Goal: Transaction & Acquisition: Obtain resource

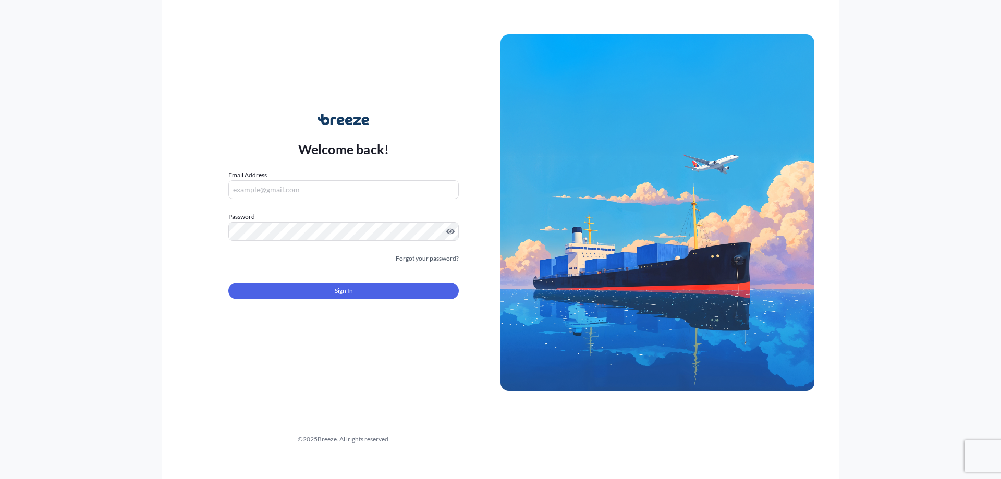
type input "[PERSON_NAME][EMAIL_ADDRESS][DOMAIN_NAME]"
click at [361, 282] on div "Sign In" at bounding box center [343, 287] width 230 height 23
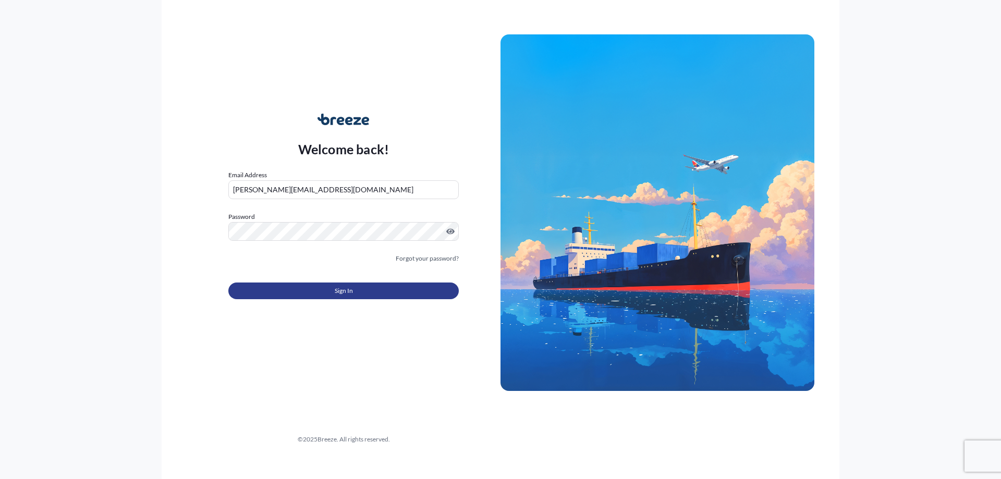
click at [361, 288] on button "Sign In" at bounding box center [343, 291] width 230 height 17
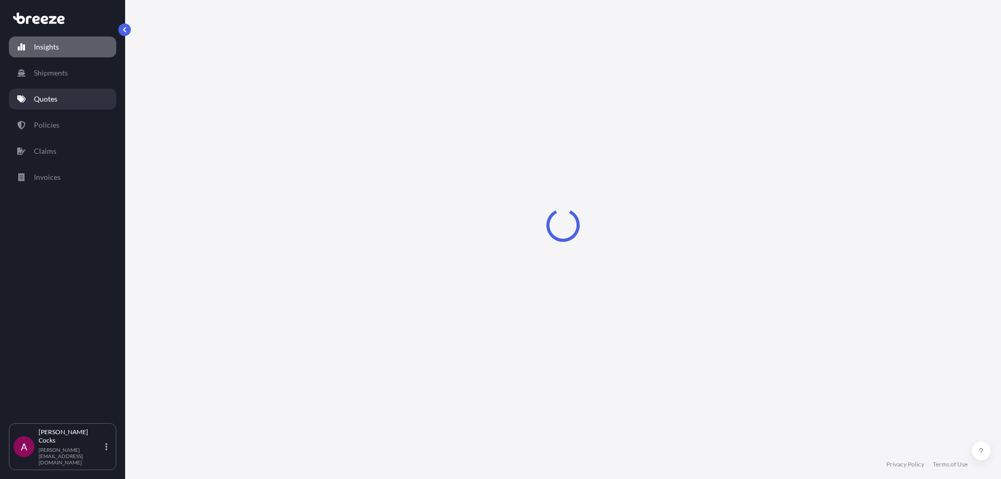
click at [49, 98] on p "Quotes" at bounding box center [45, 99] width 23 height 10
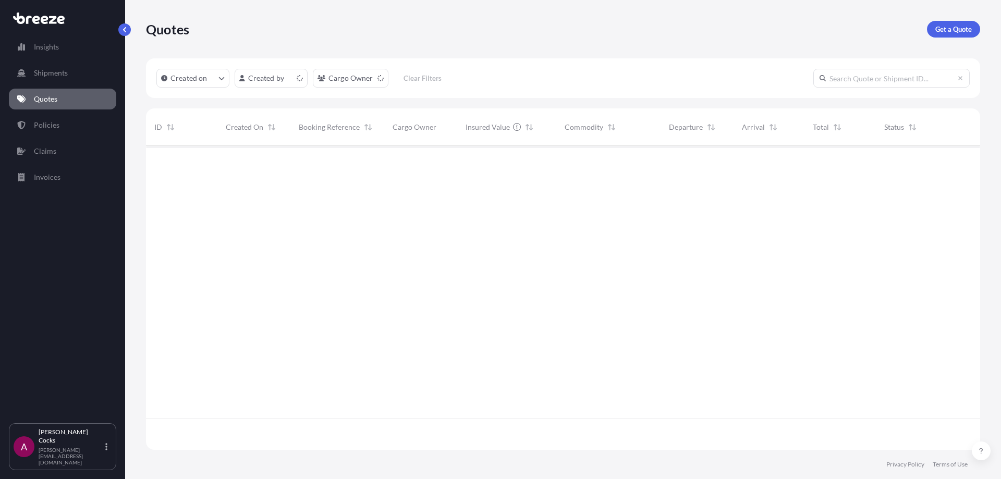
scroll to position [302, 826]
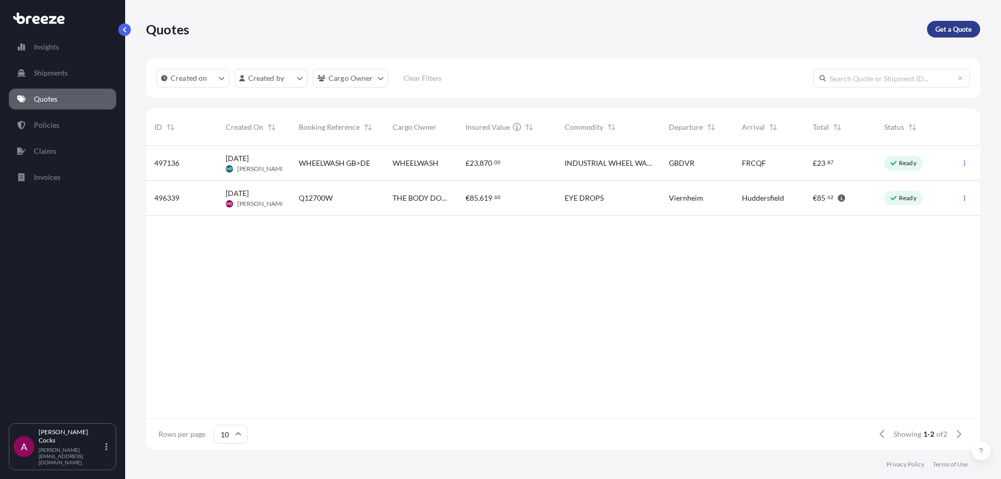
click at [960, 27] on p "Get a Quote" at bounding box center [953, 29] width 36 height 10
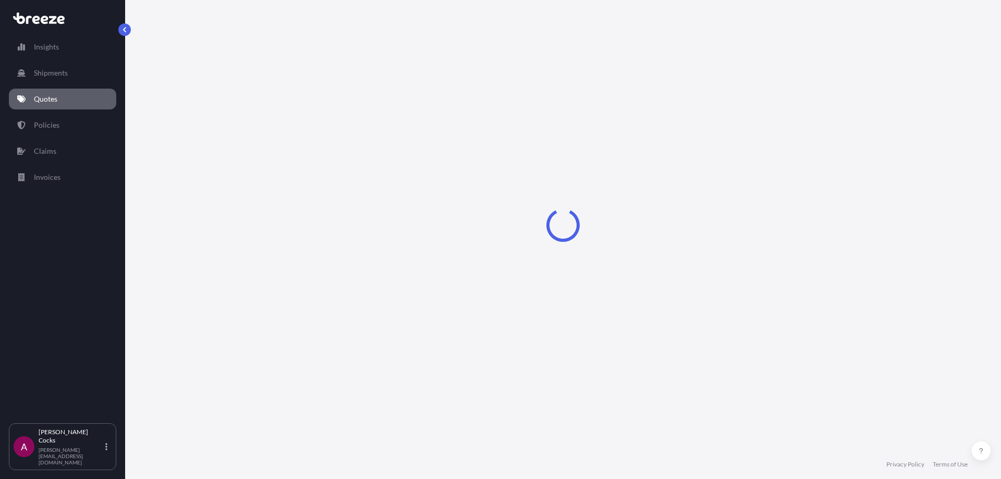
select select "Road"
select select "Sea"
select select "1"
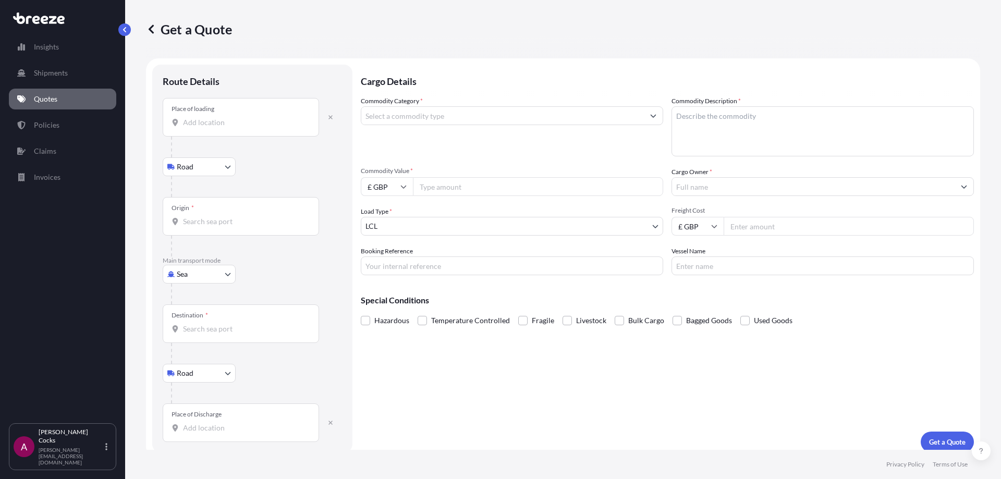
click at [204, 267] on body "Insights Shipments Quotes Policies Claims Invoices A [PERSON_NAME] [PERSON_NAME…" at bounding box center [500, 239] width 1001 height 479
click at [207, 327] on div "Air" at bounding box center [199, 320] width 65 height 19
select select "Air"
click at [218, 239] on div "Origin *" at bounding box center [241, 220] width 156 height 39
click at [218, 231] on input "Origin *" at bounding box center [244, 226] width 123 height 10
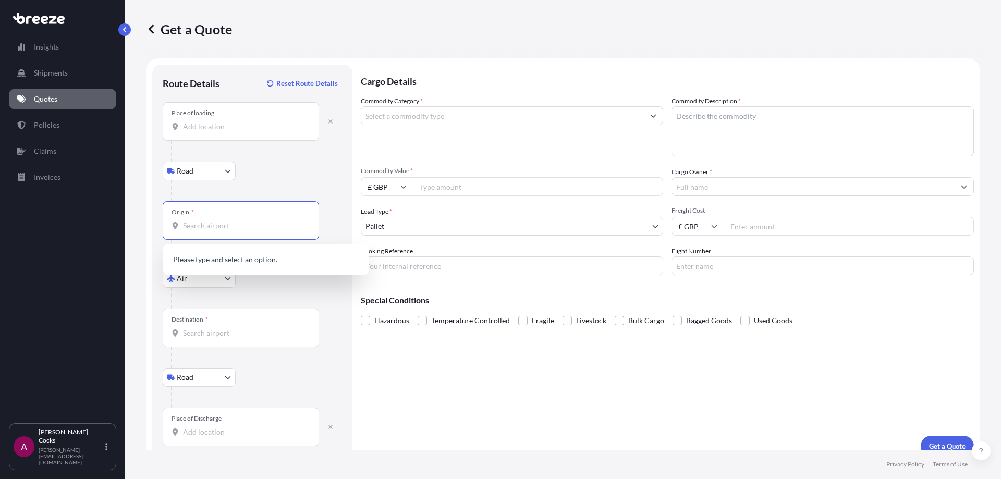
click at [223, 335] on input "Destination *" at bounding box center [244, 333] width 123 height 10
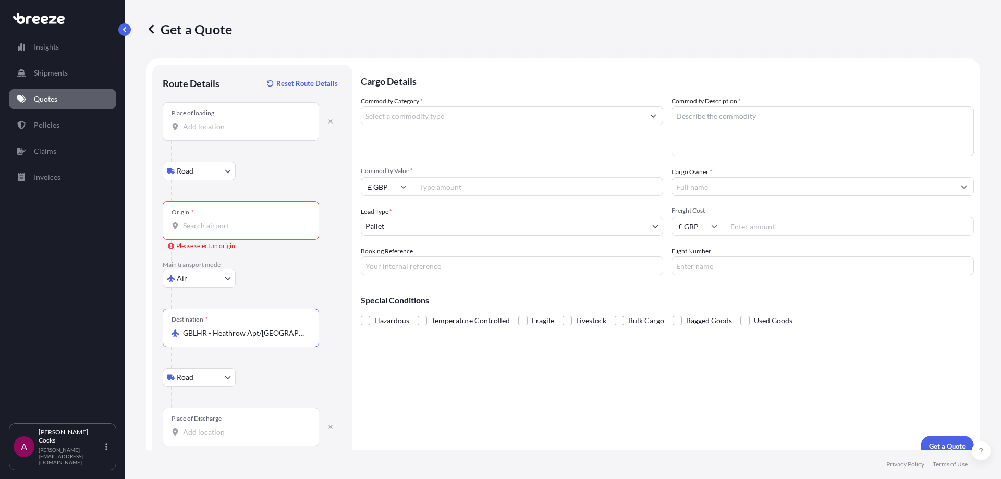
type input "GBLHR - Heathrow Apt/[GEOGRAPHIC_DATA], [GEOGRAPHIC_DATA]"
click at [242, 213] on div "Origin *" at bounding box center [241, 220] width 156 height 39
click at [242, 221] on input "Origin * Please select an origin" at bounding box center [244, 226] width 123 height 10
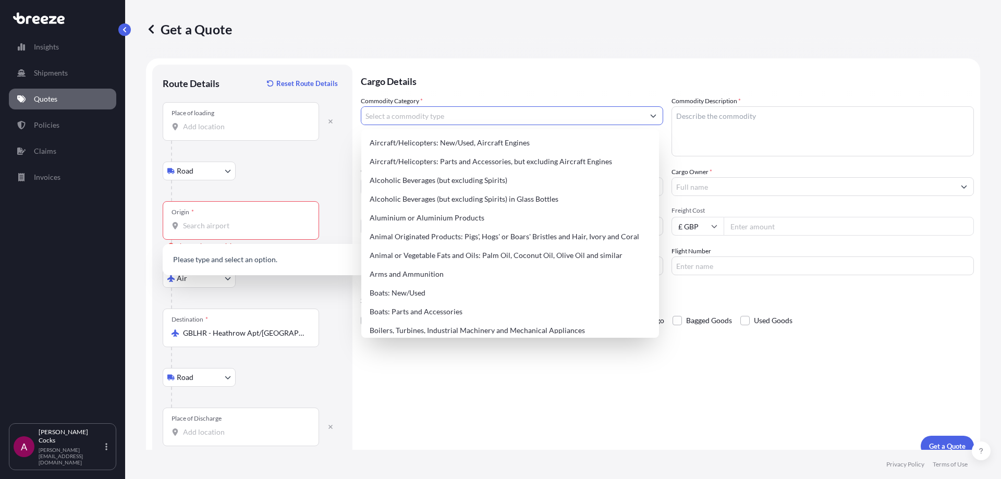
click at [449, 120] on input "Commodity Category *" at bounding box center [502, 115] width 283 height 19
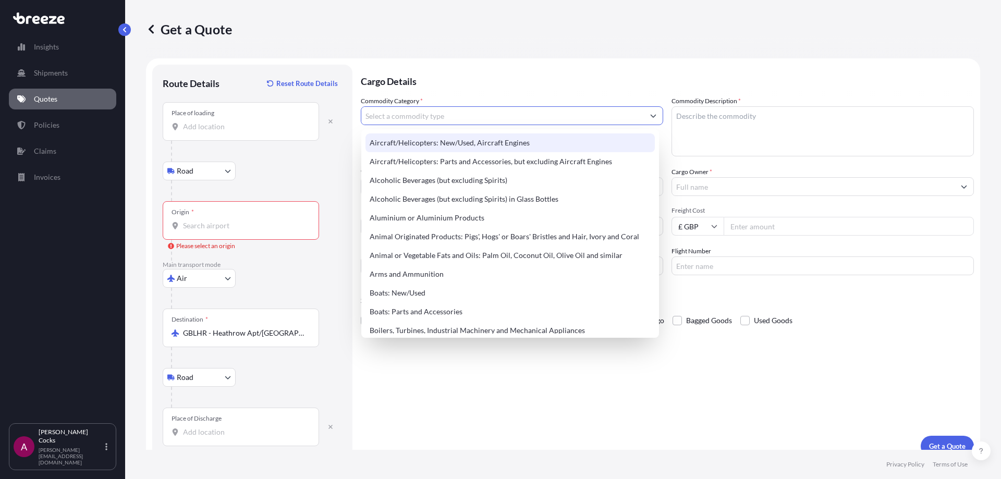
click at [477, 148] on div "Aircraft/Helicopters: New/Used, Aircraft Engines" at bounding box center [509, 142] width 289 height 19
type input "Aircraft/Helicopters: New/Used, Aircraft Engines"
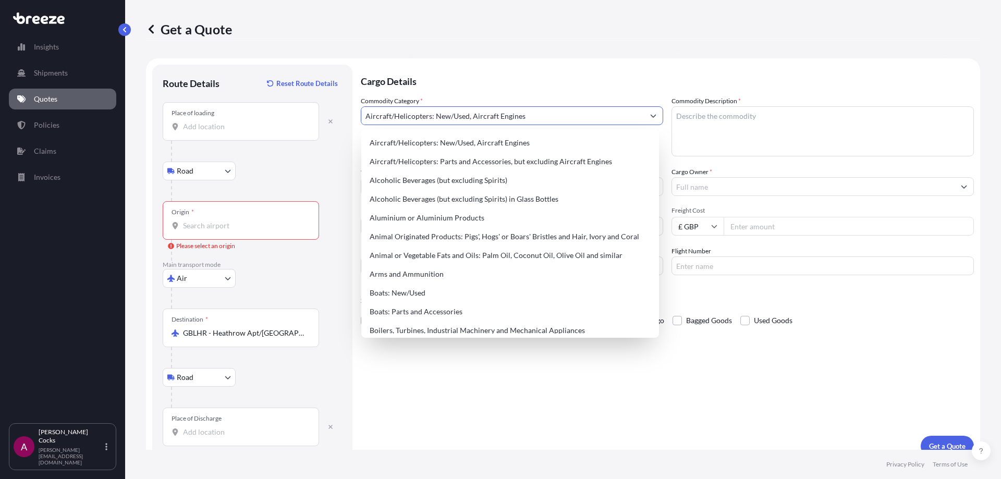
click at [746, 124] on textarea "Commodity Description *" at bounding box center [823, 131] width 302 height 50
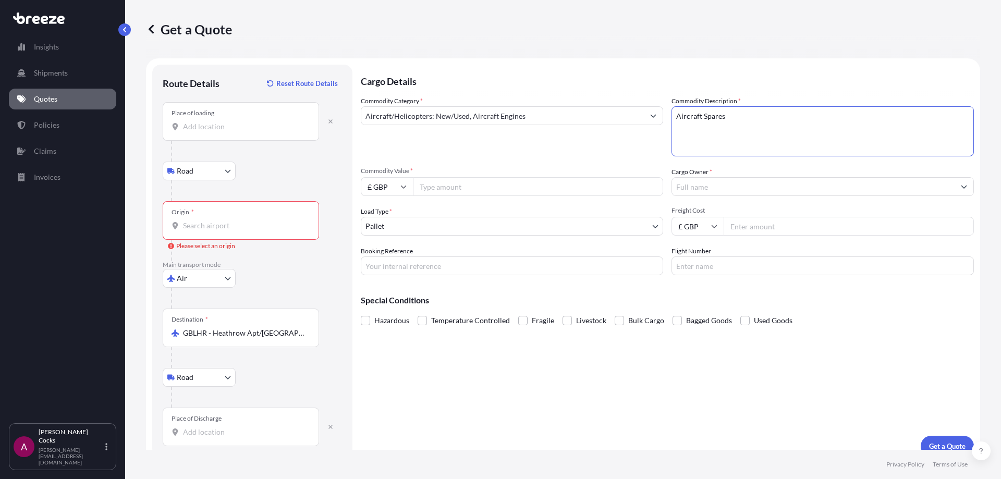
type textarea "Aircraft Spares"
type input "35000"
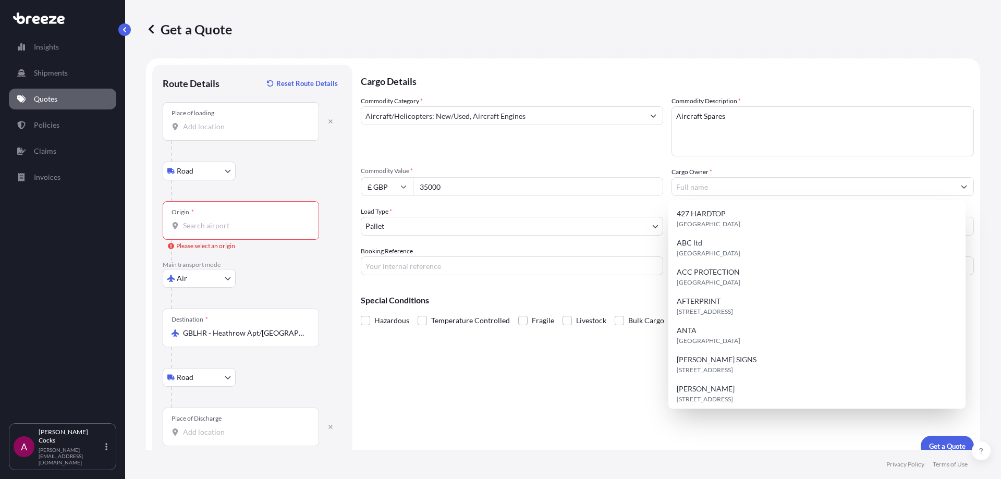
click at [492, 363] on div "Cargo Details Commodity Category * Aircraft/Helicopters: New/Used, Aircraft Eng…" at bounding box center [667, 261] width 613 height 392
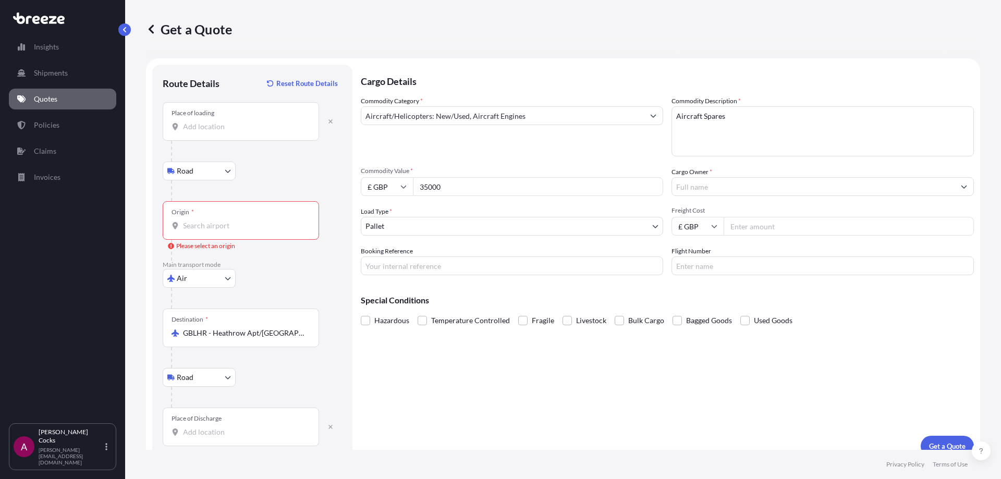
click at [598, 266] on input "Booking Reference" at bounding box center [512, 266] width 302 height 19
type input "[PERSON_NAME]"
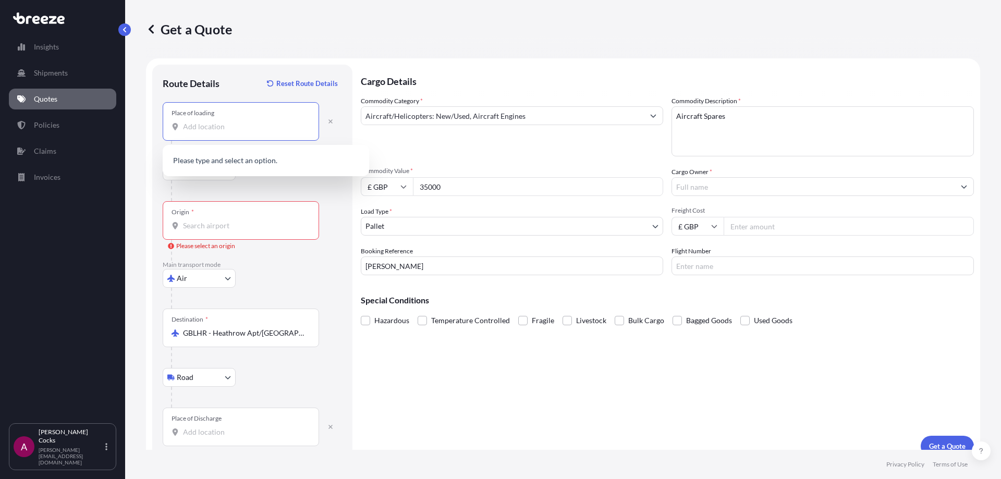
click at [219, 128] on input "Place of loading" at bounding box center [244, 126] width 123 height 10
click at [235, 226] on input "Origin * Please select an origin" at bounding box center [244, 226] width 123 height 10
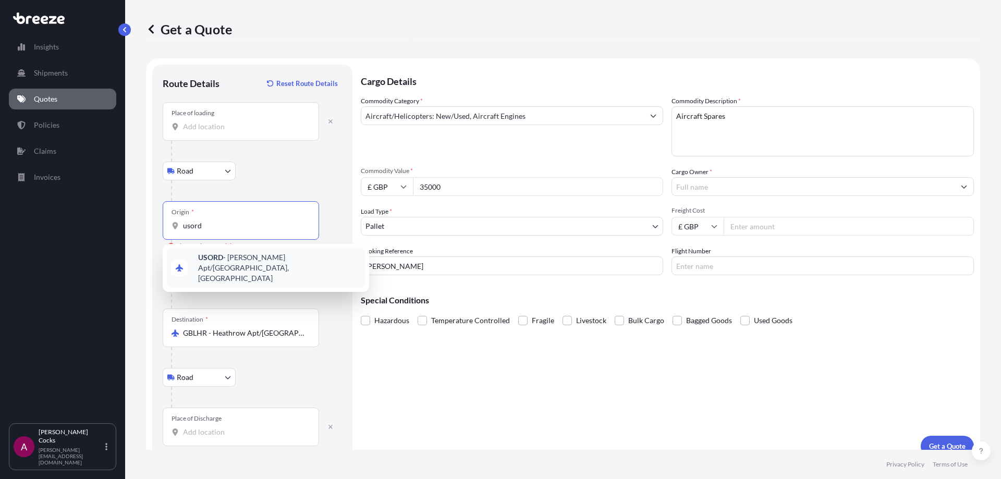
click at [225, 265] on span "USORD - [PERSON_NAME] Apt/[GEOGRAPHIC_DATA], [GEOGRAPHIC_DATA]" at bounding box center [279, 267] width 163 height 31
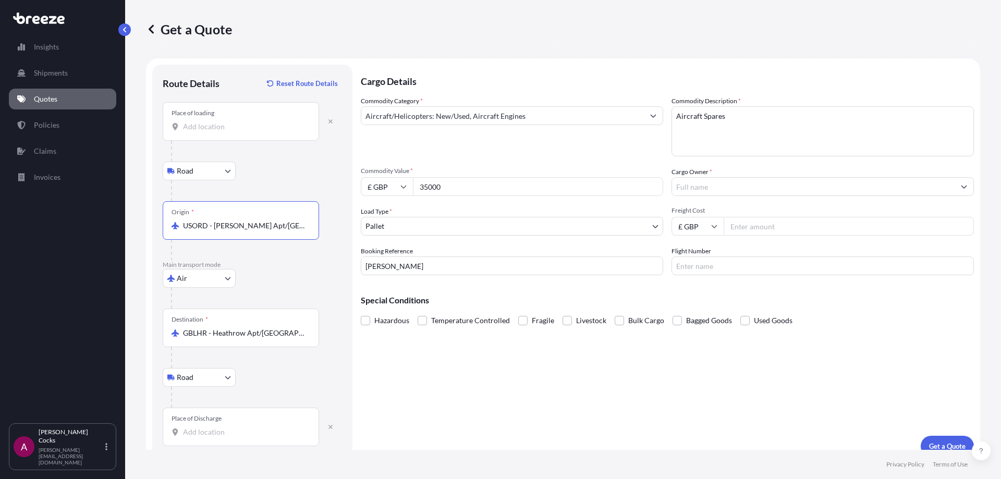
type input "USORD - [PERSON_NAME] Apt/[GEOGRAPHIC_DATA], [GEOGRAPHIC_DATA]"
click at [225, 123] on input "Place of loading" at bounding box center [244, 126] width 123 height 10
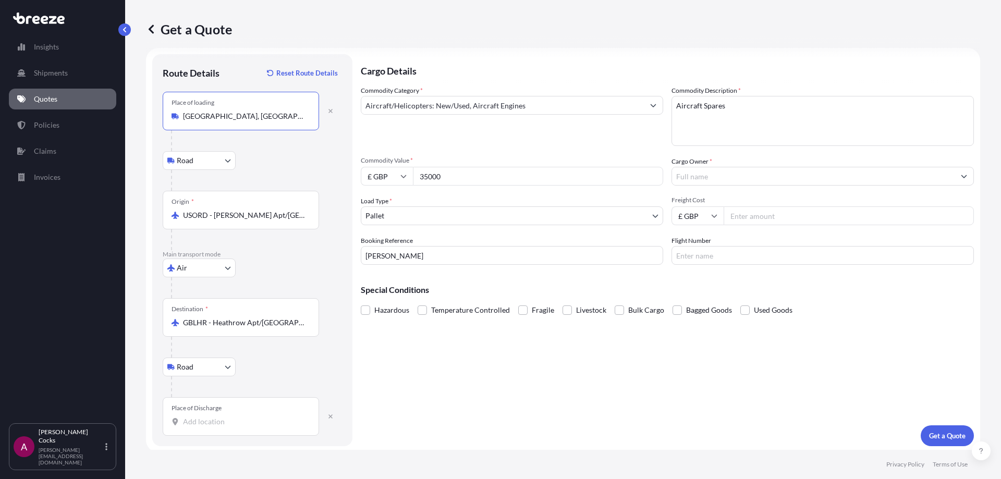
scroll to position [13, 0]
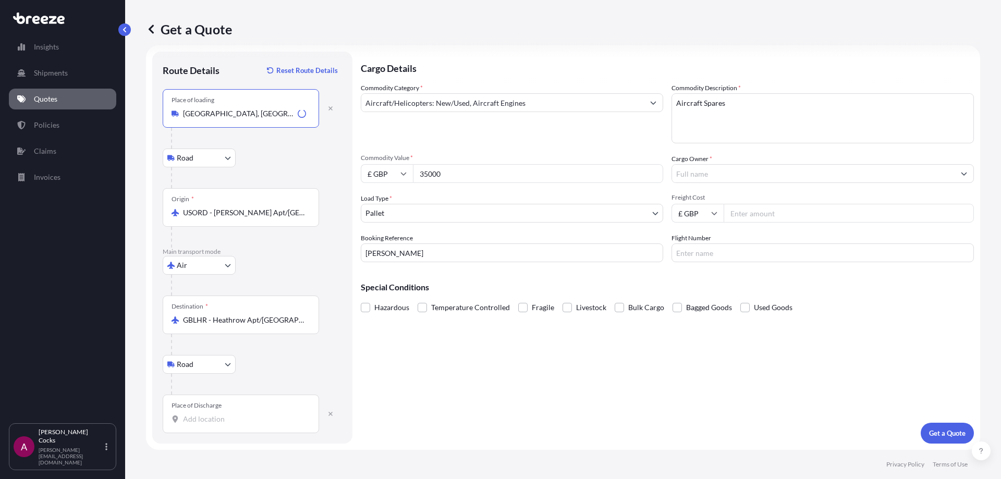
type input "[GEOGRAPHIC_DATA], [GEOGRAPHIC_DATA]"
click at [236, 428] on div "Place of Discharge" at bounding box center [241, 414] width 156 height 39
click at [236, 424] on input "Place of Discharge" at bounding box center [244, 419] width 123 height 10
click at [242, 458] on span "[STREET_ADDRESS]" at bounding box center [279, 461] width 163 height 31
type input "[STREET_ADDRESS]"
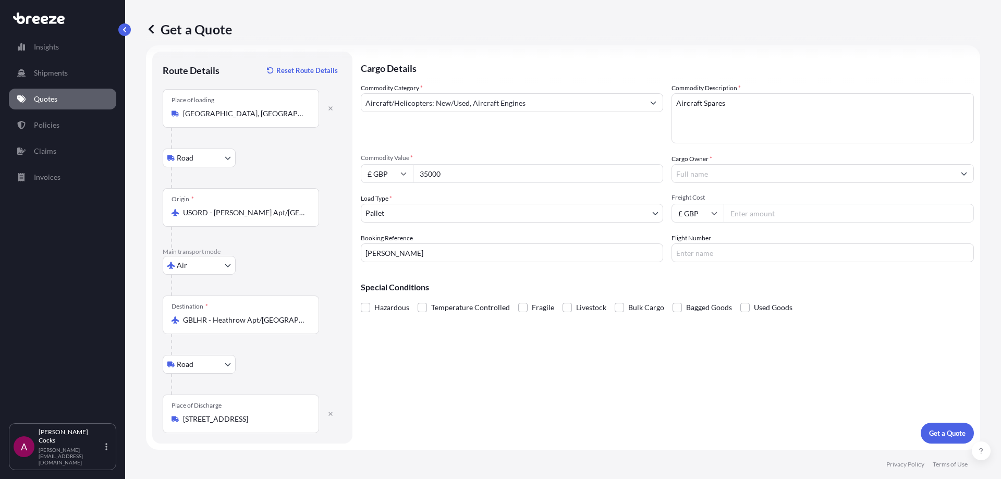
click at [756, 164] on div at bounding box center [823, 173] width 302 height 19
click at [801, 371] on div "Cargo Details Commodity Category * Aircraft/Helicopters: New/Used, Aircraft Eng…" at bounding box center [667, 248] width 613 height 392
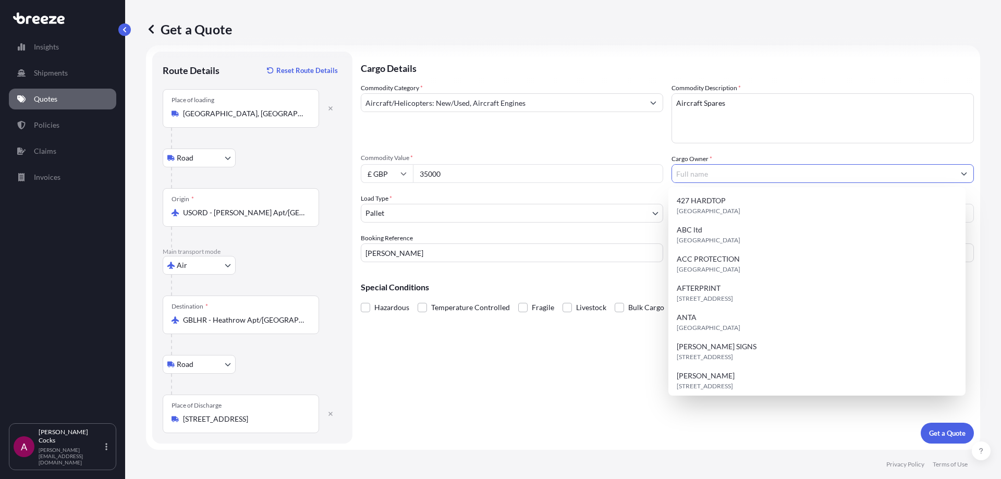
click at [740, 168] on input "Cargo Owner *" at bounding box center [813, 173] width 283 height 19
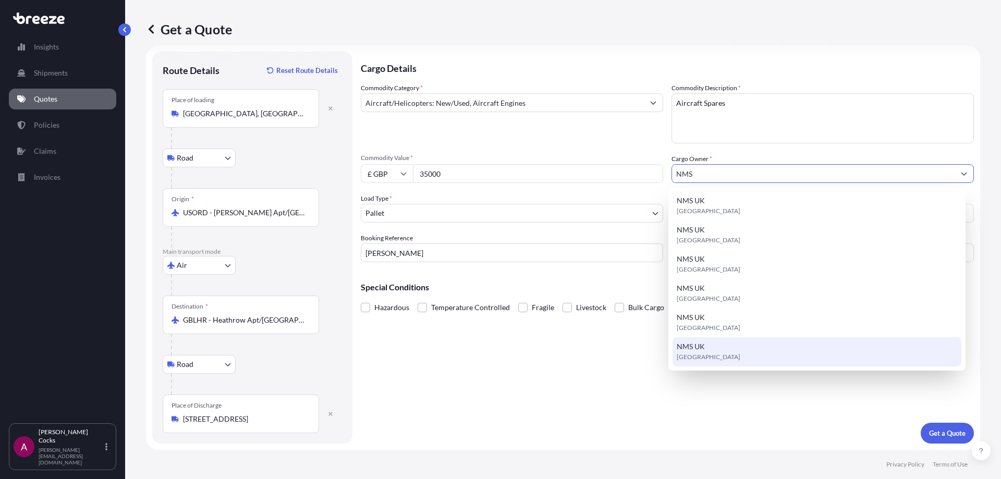
type input "NMS"
click at [774, 410] on div "Cargo Details Commodity Category * Aircraft/Helicopters: New/Used, Aircraft Eng…" at bounding box center [667, 248] width 613 height 392
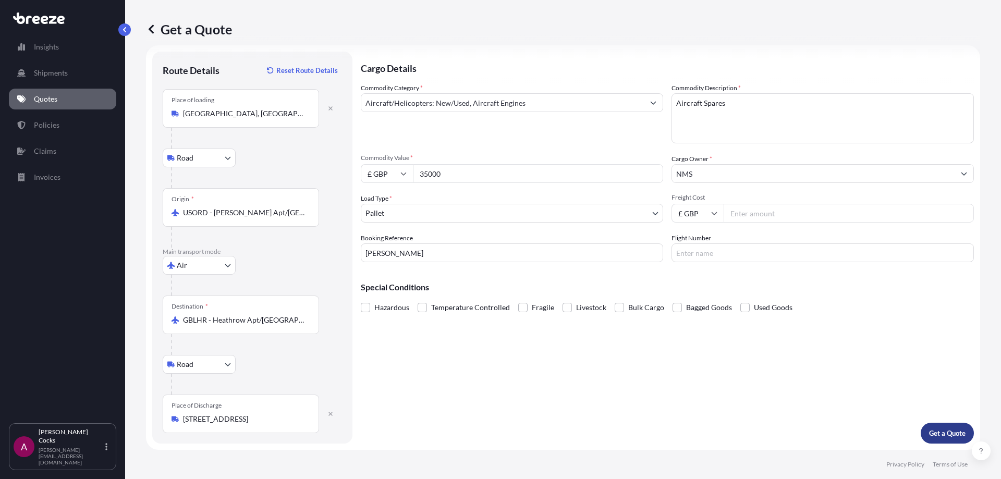
click at [945, 436] on p "Get a Quote" at bounding box center [947, 433] width 36 height 10
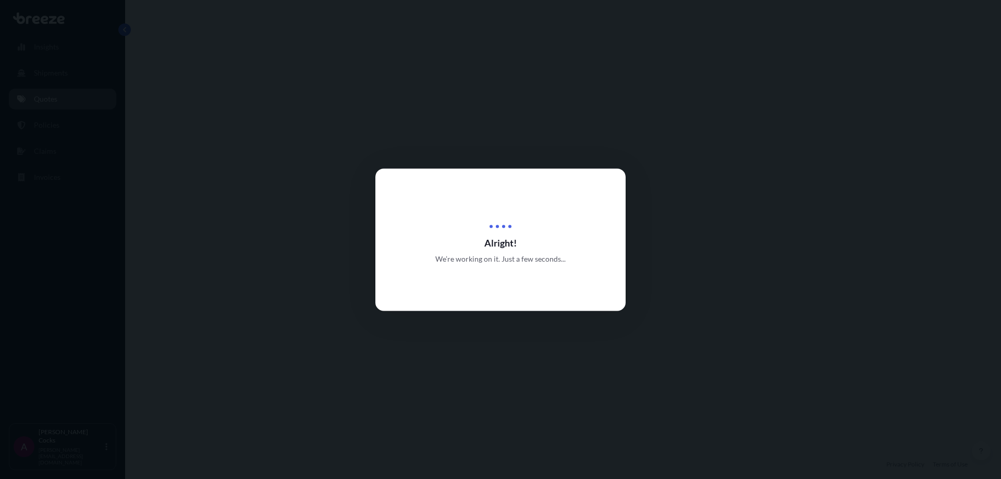
select select "Road"
select select "Air"
select select "Road"
select select "1"
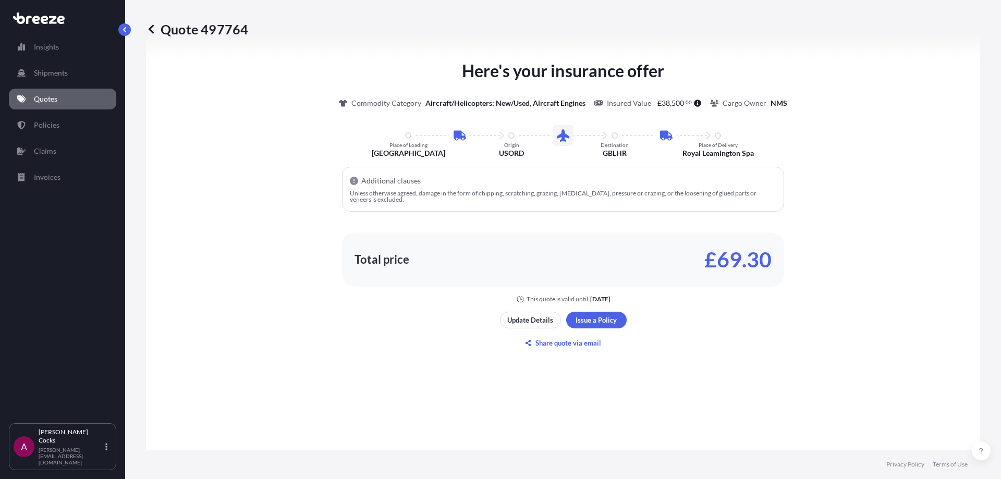
scroll to position [417, 0]
